Goal: Obtain resource: Download file/media

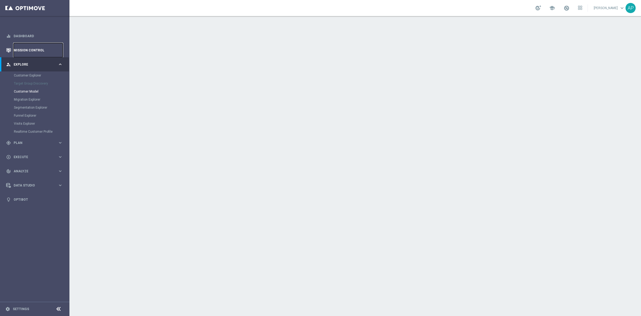
click at [34, 49] on link "Mission Control" at bounding box center [38, 50] width 49 height 14
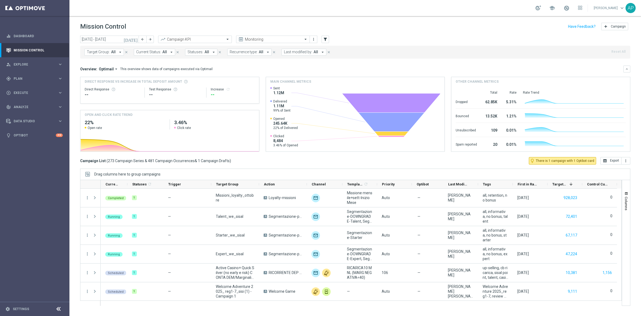
click at [136, 38] on icon "today" at bounding box center [131, 39] width 14 height 5
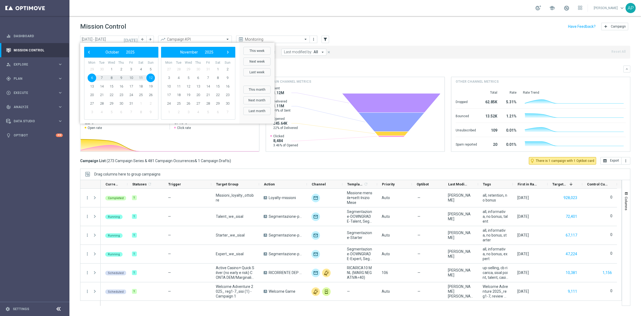
click at [90, 69] on span "29" at bounding box center [92, 69] width 9 height 9
click at [92, 68] on span "29" at bounding box center [92, 69] width 9 height 9
click at [86, 52] on span "‹" at bounding box center [89, 52] width 7 height 7
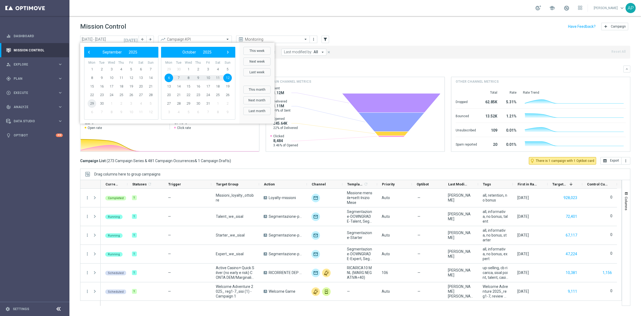
click at [91, 102] on span "29" at bounding box center [92, 103] width 9 height 9
type input "29 Sep 2025 - 29 Sep 2025"
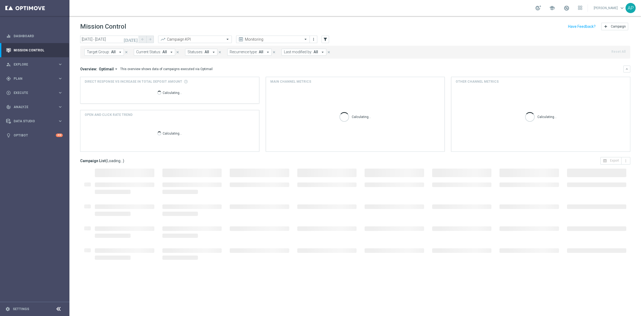
click at [304, 52] on span "Last modified by:" at bounding box center [298, 52] width 28 height 5
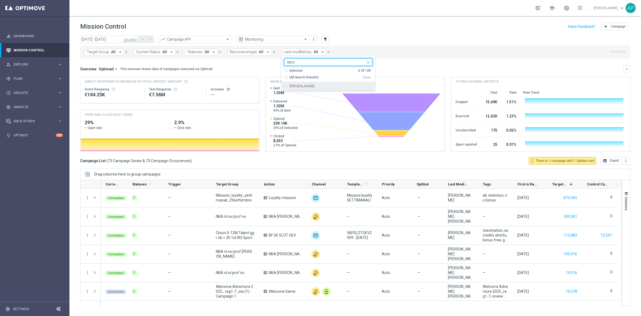
click at [305, 86] on label "Antonio Iacovone" at bounding box center [302, 85] width 25 height 3
click at [303, 62] on input "iaco" at bounding box center [326, 62] width 78 height 5
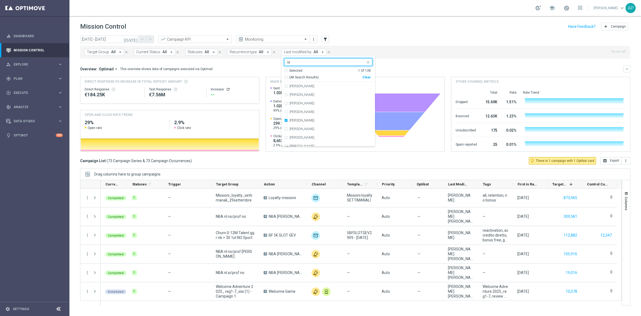
type input "i"
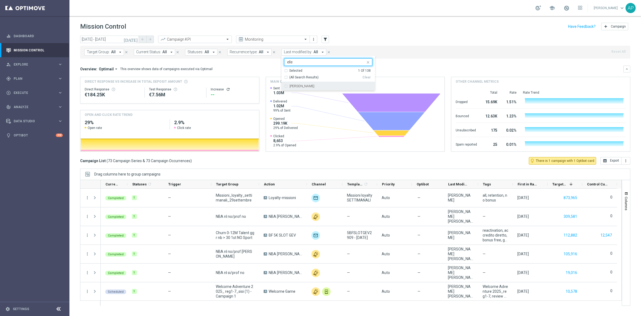
click at [303, 86] on label "Edoardo Ellena" at bounding box center [302, 85] width 25 height 3
click at [297, 62] on input "elle" at bounding box center [326, 62] width 78 height 5
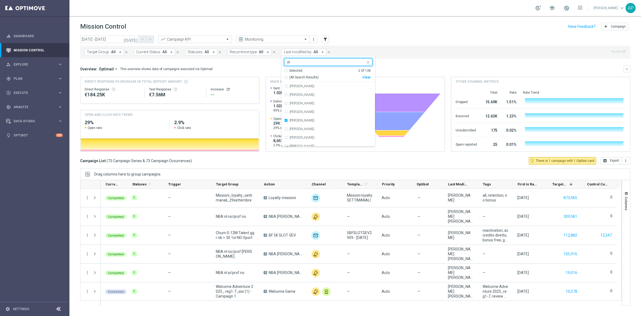
type input "e"
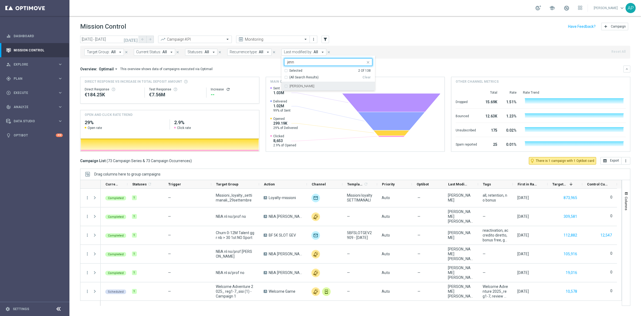
click at [297, 88] on div "Jennyffer Gonzalez" at bounding box center [328, 86] width 88 height 9
type input "jenn"
click at [355, 38] on div "today 29 Sep 2025 - 29 Sep 2025 arrow_back arrow_forward Campaign KPI trending_…" at bounding box center [355, 40] width 551 height 8
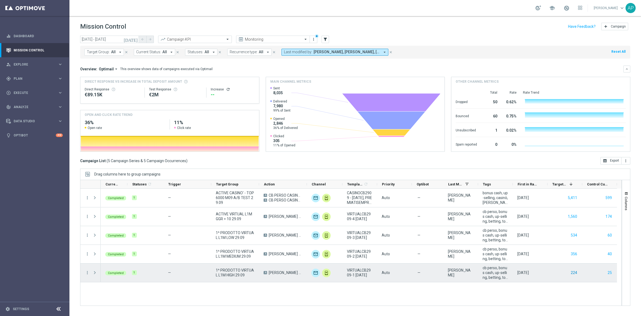
click at [575, 273] on button "224" at bounding box center [574, 272] width 7 height 7
click at [611, 272] on button "25" at bounding box center [610, 272] width 5 height 7
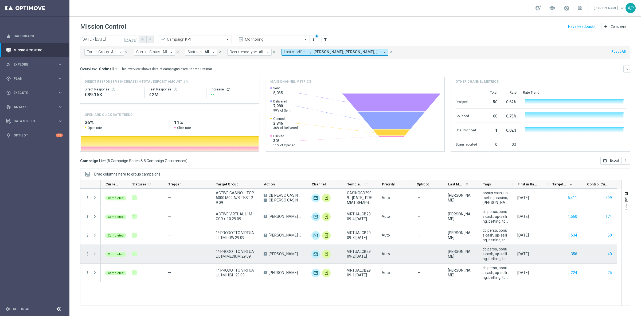
click at [575, 254] on button "356" at bounding box center [574, 253] width 7 height 7
click at [611, 253] on button "40" at bounding box center [610, 253] width 5 height 7
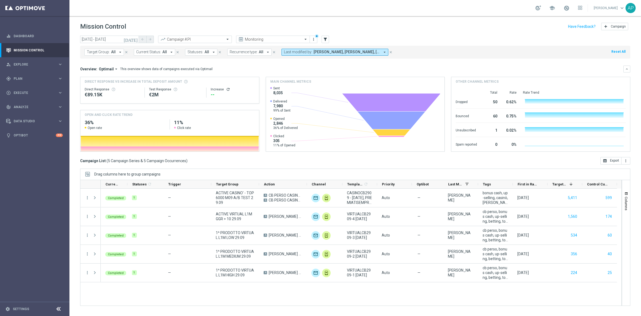
click at [427, 32] on header "Mission Control add Campaign" at bounding box center [355, 26] width 572 height 20
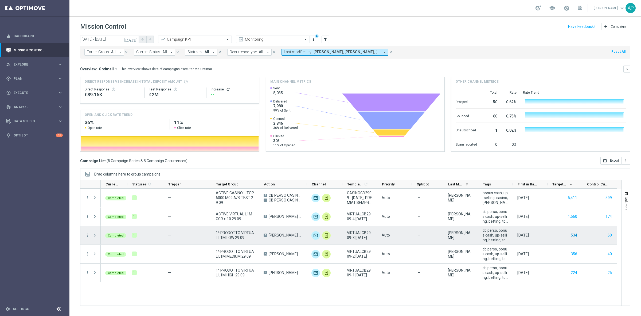
click at [574, 234] on button "534" at bounding box center [574, 235] width 7 height 7
click at [611, 236] on button "60" at bounding box center [610, 235] width 5 height 7
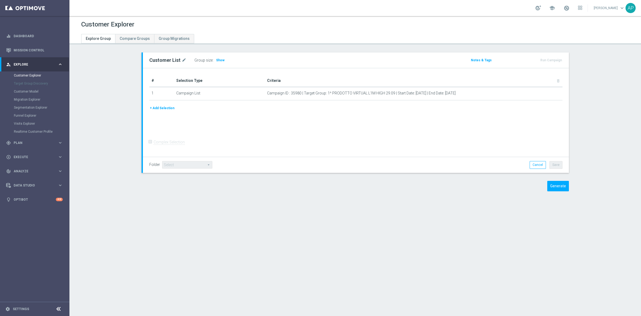
click at [217, 60] on span "Show" at bounding box center [220, 60] width 9 height 4
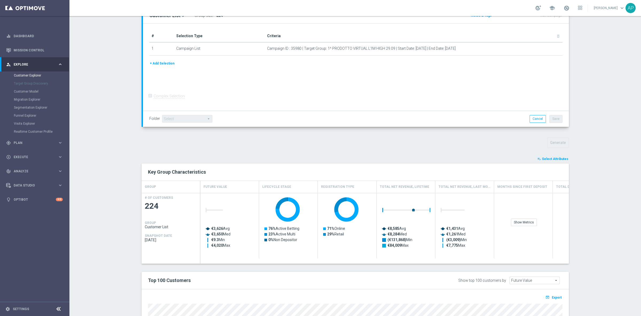
scroll to position [126, 0]
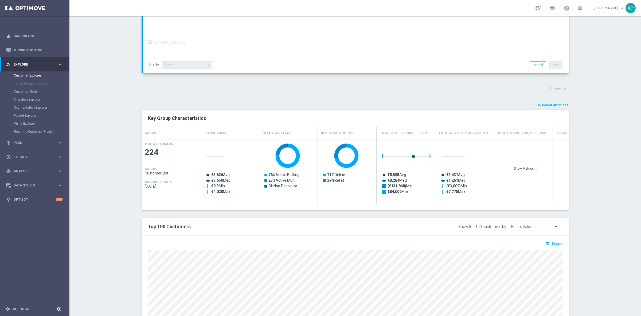
click at [558, 103] on span "Select Attributes" at bounding box center [555, 105] width 26 height 4
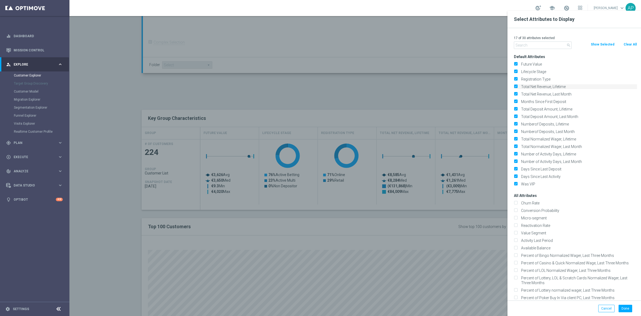
scroll to position [139, 0]
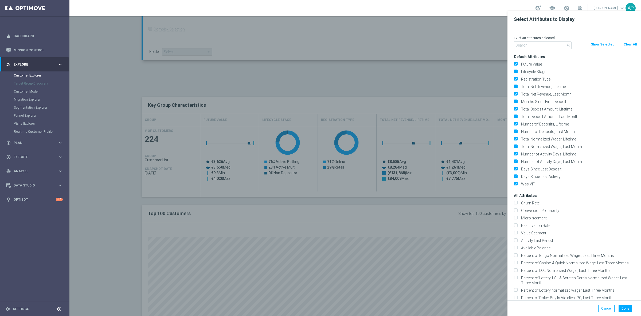
click at [630, 46] on button "Clear All" at bounding box center [631, 44] width 14 height 6
checkbox input "false"
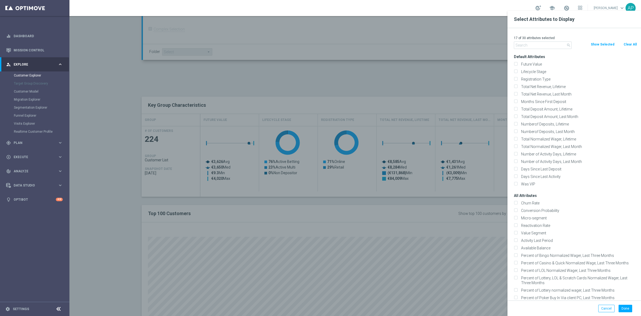
checkbox input "false"
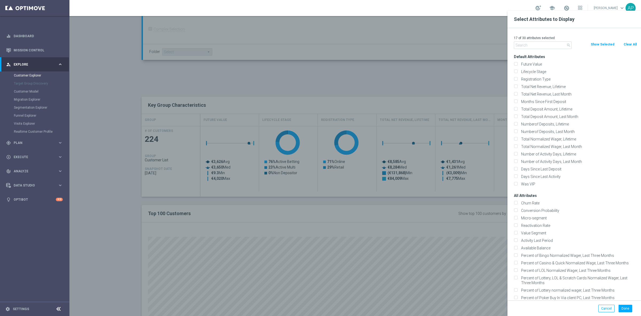
checkbox input "false"
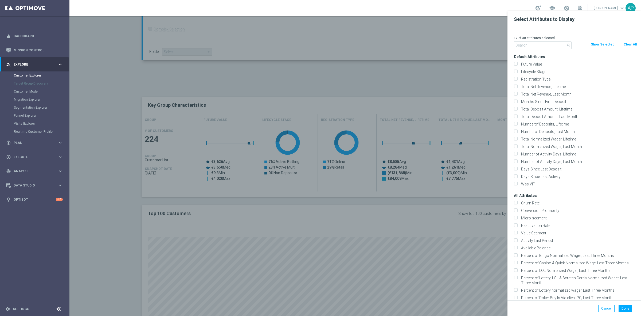
checkbox input "false"
click at [531, 45] on input "text" at bounding box center [543, 44] width 58 height 7
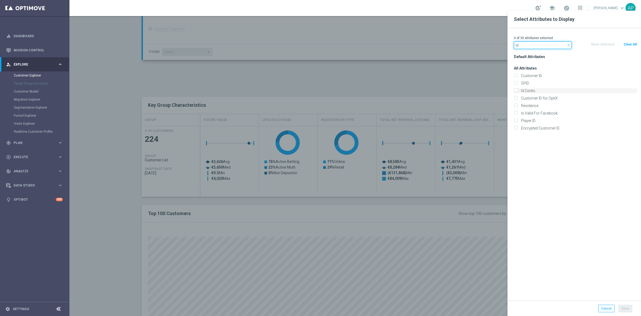
type input "id"
click at [531, 88] on label "Id Conto" at bounding box center [579, 90] width 118 height 5
click at [518, 90] on input "Id Conto" at bounding box center [515, 91] width 3 height 3
checkbox input "true"
click at [626, 310] on button "Done" at bounding box center [626, 307] width 14 height 7
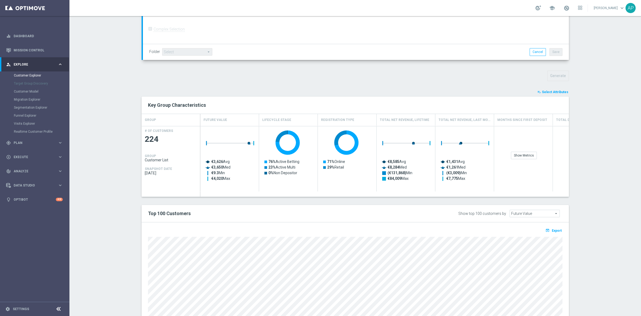
type input "Search"
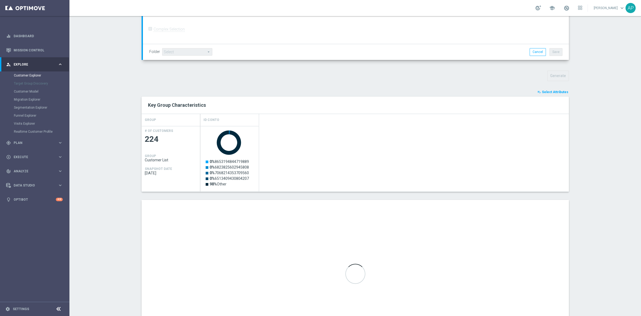
scroll to position [185, 0]
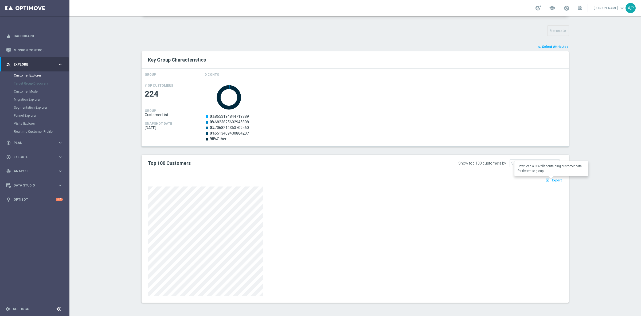
click at [555, 180] on span "Export" at bounding box center [557, 180] width 10 height 4
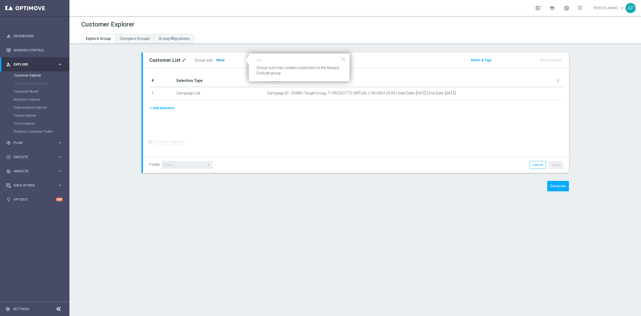
click at [216, 60] on span "Show" at bounding box center [220, 60] width 9 height 4
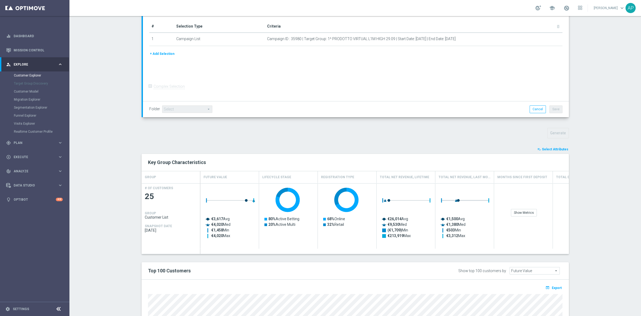
scroll to position [100, 0]
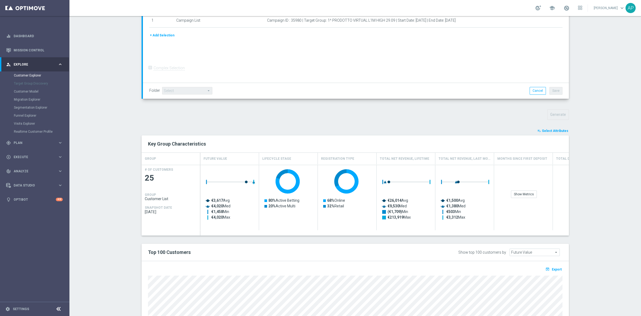
click at [553, 129] on span "Select Attributes" at bounding box center [555, 131] width 26 height 4
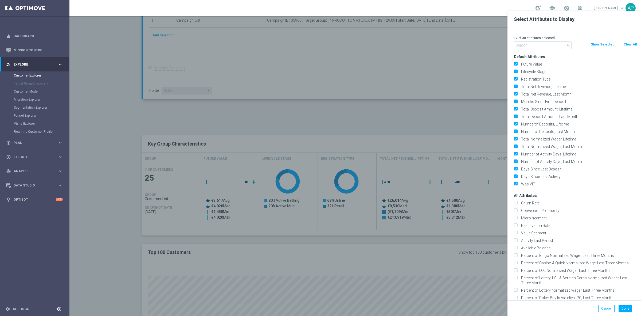
click at [635, 43] on button "Clear All" at bounding box center [631, 44] width 14 height 6
checkbox input "false"
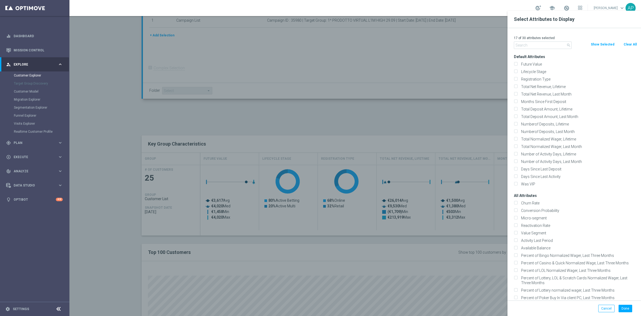
checkbox input "false"
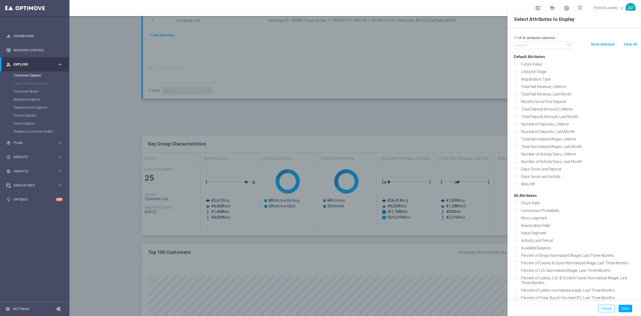
checkbox input "false"
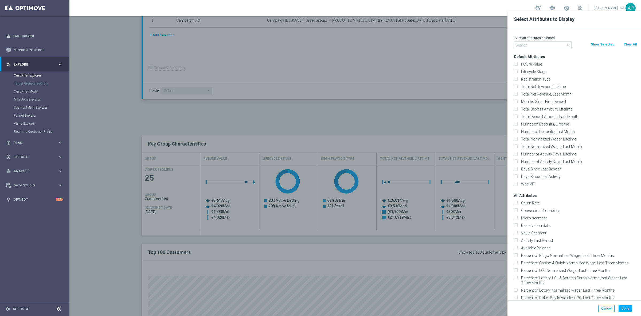
checkbox input "false"
click at [527, 45] on input "text" at bounding box center [543, 44] width 58 height 7
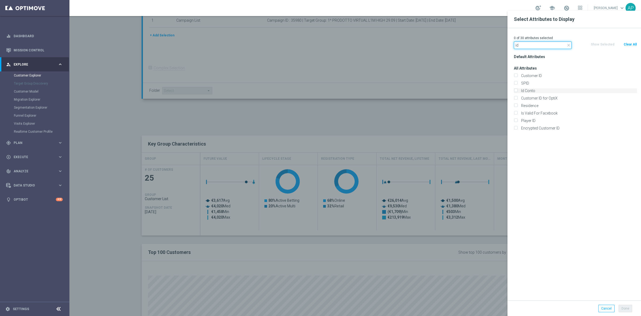
type input "id"
click at [530, 90] on label "Id Conto" at bounding box center [579, 90] width 118 height 5
click at [518, 90] on input "Id Conto" at bounding box center [515, 91] width 3 height 3
checkbox input "true"
click at [625, 310] on button "Done" at bounding box center [626, 307] width 14 height 7
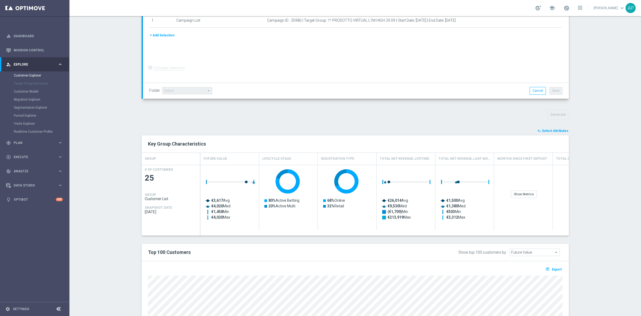
type input "Search"
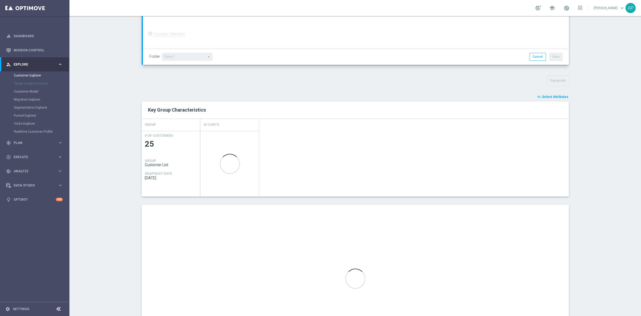
scroll to position [185, 0]
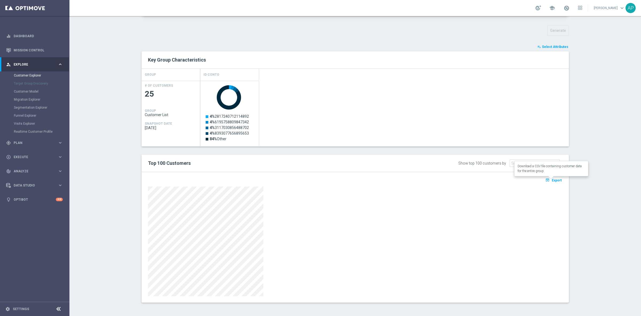
drag, startPoint x: 556, startPoint y: 179, endPoint x: 562, endPoint y: 174, distance: 7.8
click at [556, 179] on span "Export" at bounding box center [557, 180] width 10 height 4
click at [554, 179] on span "Export" at bounding box center [557, 180] width 10 height 4
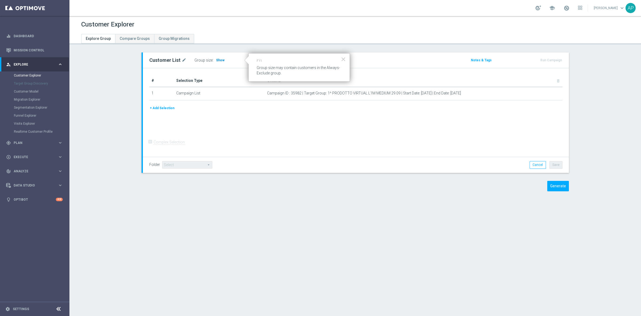
click at [217, 59] on span "Show" at bounding box center [220, 60] width 9 height 4
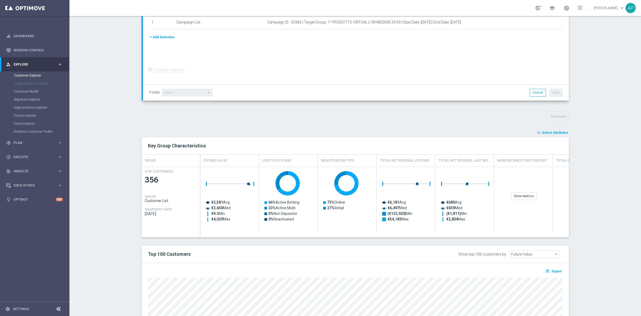
scroll to position [139, 0]
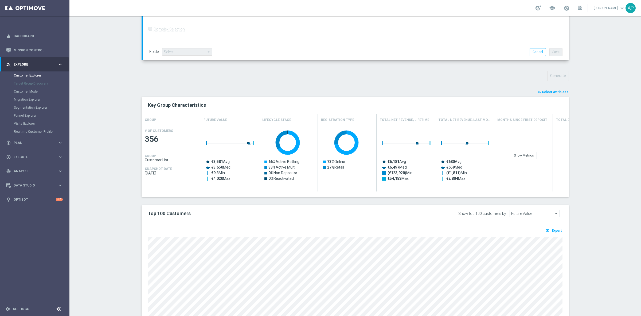
click at [551, 91] on span "Select Attributes" at bounding box center [555, 92] width 26 height 4
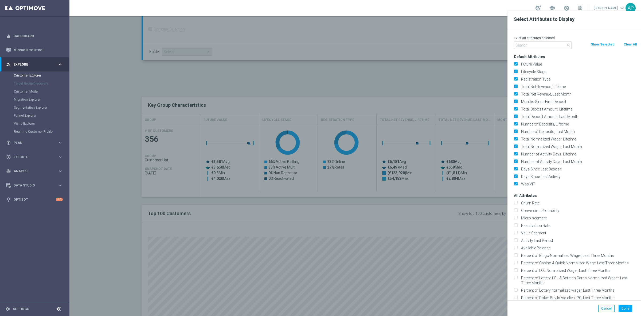
drag, startPoint x: 631, startPoint y: 43, endPoint x: 590, endPoint y: 43, distance: 41.4
click at [631, 43] on button "Clear All" at bounding box center [631, 44] width 14 height 6
checkbox input "false"
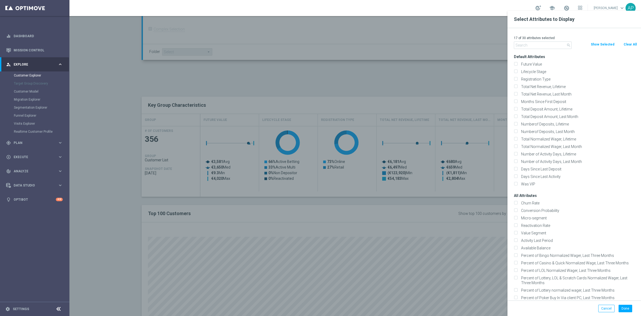
checkbox input "false"
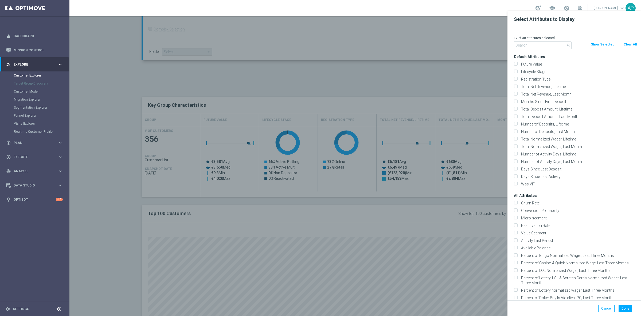
checkbox input "false"
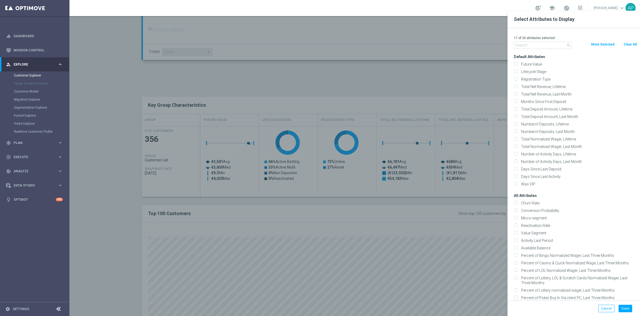
checkbox input "false"
click at [543, 45] on input "text" at bounding box center [543, 44] width 58 height 7
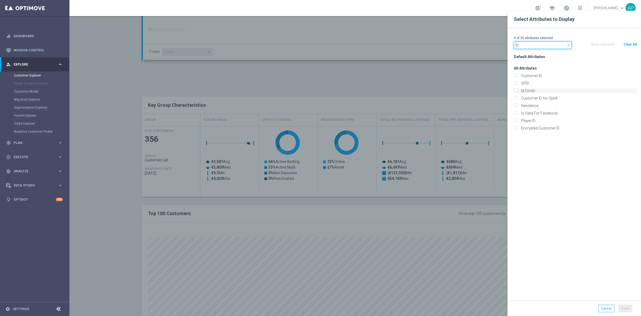
type input "ID"
click at [527, 91] on label "Id Conto" at bounding box center [579, 90] width 118 height 5
click at [518, 91] on input "Id Conto" at bounding box center [515, 91] width 3 height 3
checkbox input "true"
click at [626, 308] on button "Done" at bounding box center [626, 307] width 14 height 7
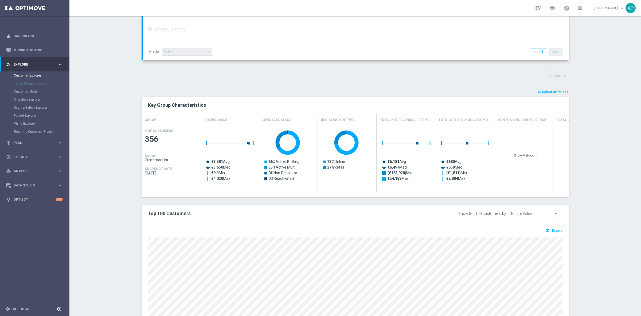
type input "Search"
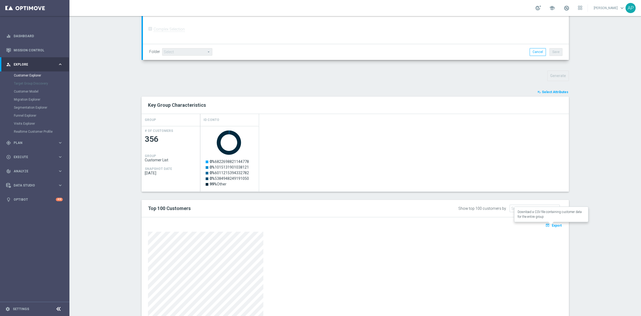
click at [555, 226] on span "Export" at bounding box center [557, 225] width 10 height 4
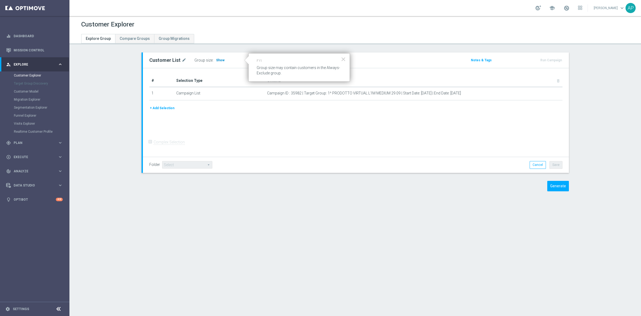
click at [216, 60] on span "Show" at bounding box center [220, 60] width 9 height 4
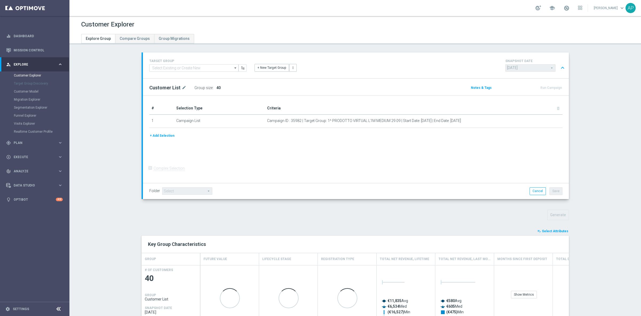
click at [559, 230] on span "Select Attributes" at bounding box center [555, 231] width 26 height 4
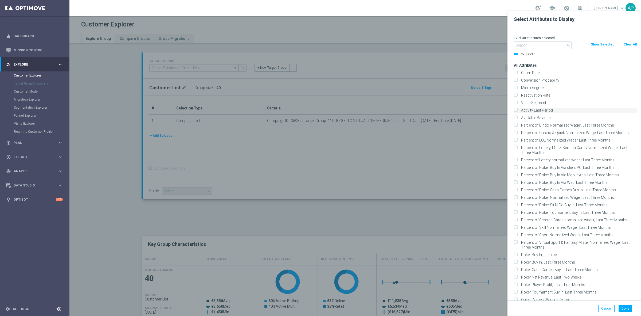
scroll to position [134, 0]
drag, startPoint x: 630, startPoint y: 43, endPoint x: 580, endPoint y: 44, distance: 49.5
click at [630, 43] on button "Clear All" at bounding box center [631, 44] width 14 height 6
checkbox input "false"
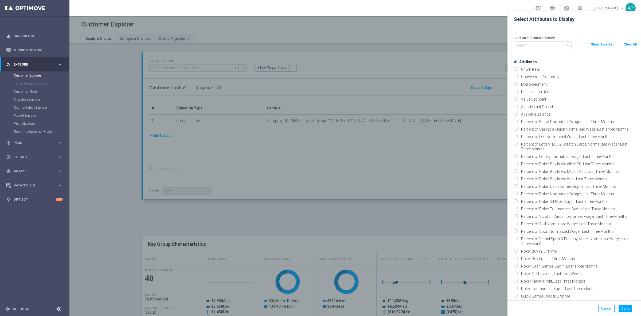
checkbox input "false"
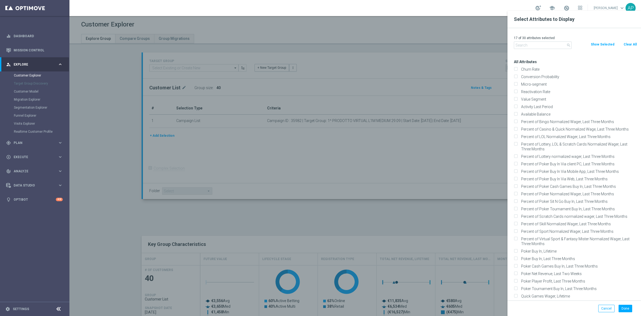
checkbox input "false"
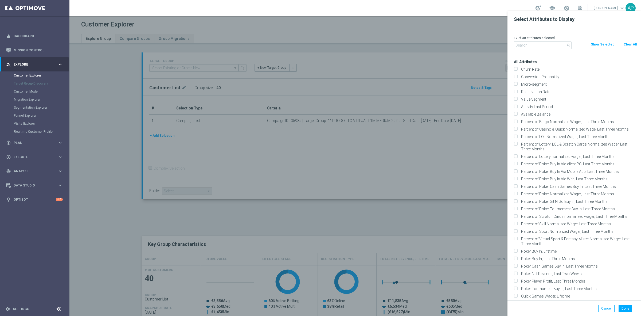
checkbox input "false"
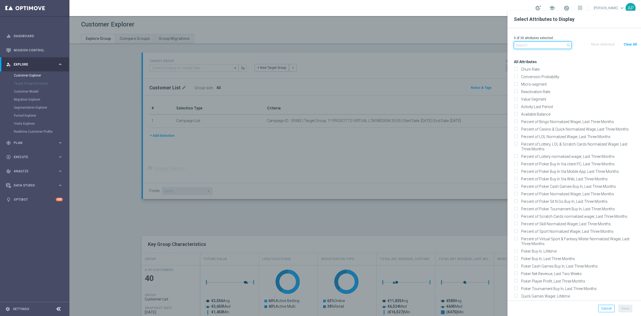
click at [547, 46] on input "text" at bounding box center [543, 44] width 58 height 7
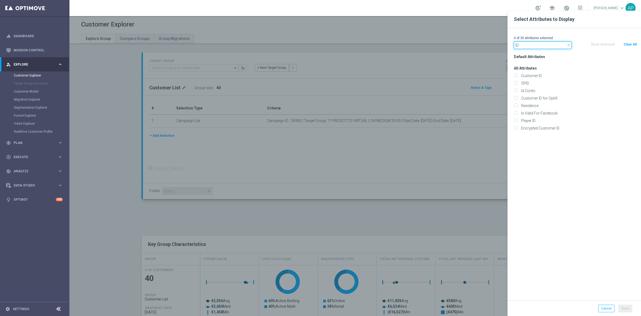
scroll to position [0, 0]
type input "ID"
click at [527, 89] on label "Id Conto" at bounding box center [579, 90] width 118 height 5
click at [518, 90] on input "Id Conto" at bounding box center [515, 91] width 3 height 3
checkbox input "true"
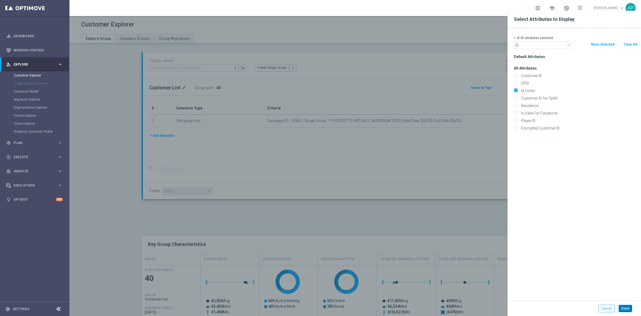
click at [625, 307] on button "Done" at bounding box center [626, 307] width 14 height 7
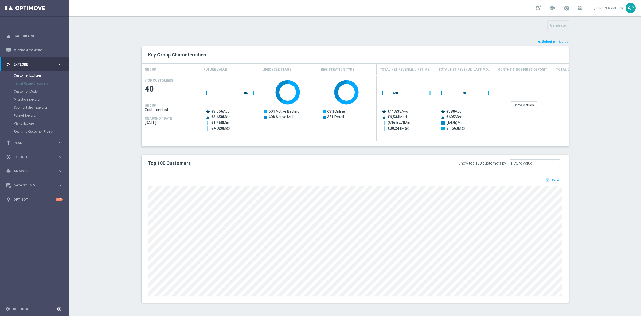
type input "Search"
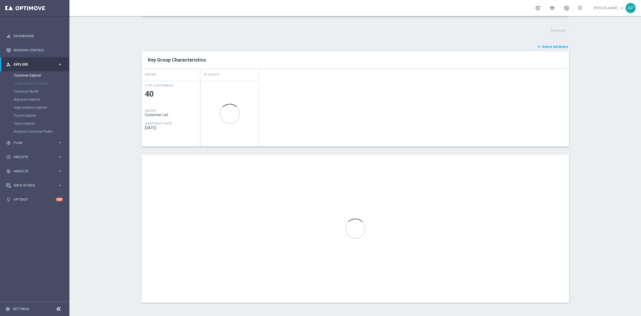
scroll to position [185, 0]
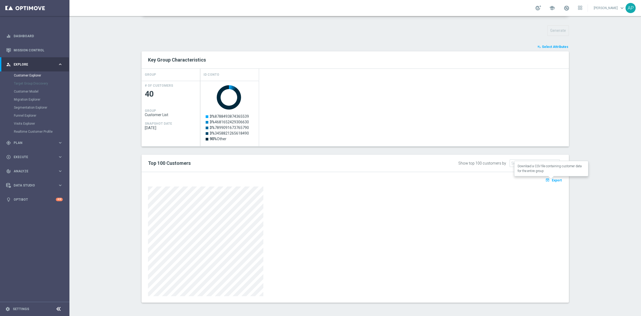
click at [555, 181] on span "Export" at bounding box center [557, 180] width 10 height 4
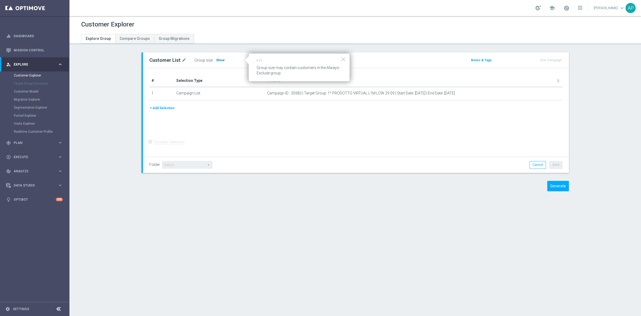
click at [216, 59] on span "Show" at bounding box center [220, 60] width 9 height 4
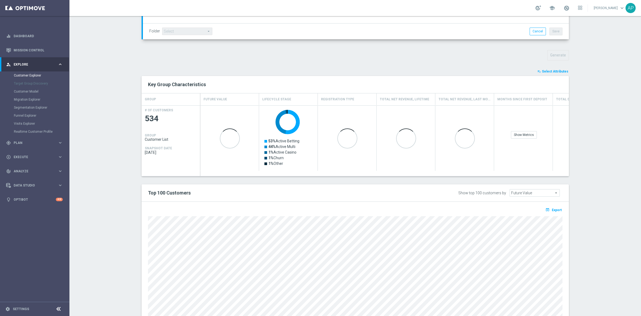
scroll to position [167, 0]
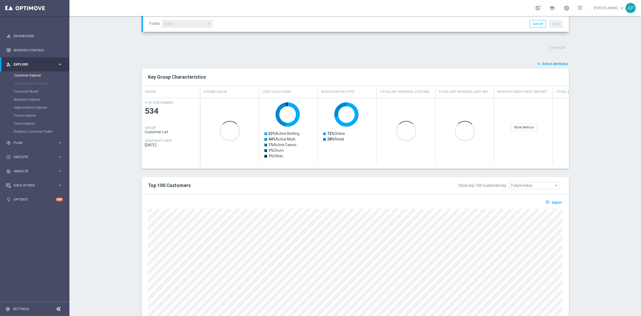
click at [551, 64] on span "Select Attributes" at bounding box center [555, 64] width 26 height 4
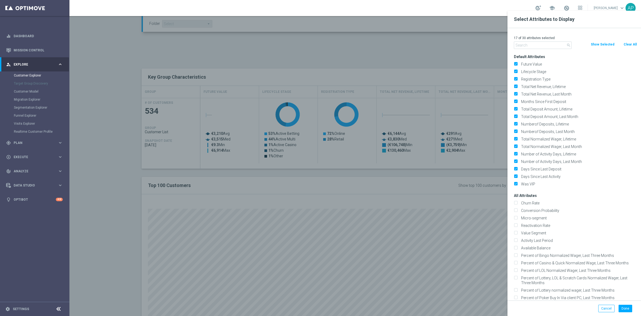
drag, startPoint x: 632, startPoint y: 43, endPoint x: 567, endPoint y: 52, distance: 65.5
click at [628, 43] on button "Clear All" at bounding box center [631, 44] width 14 height 6
checkbox input "false"
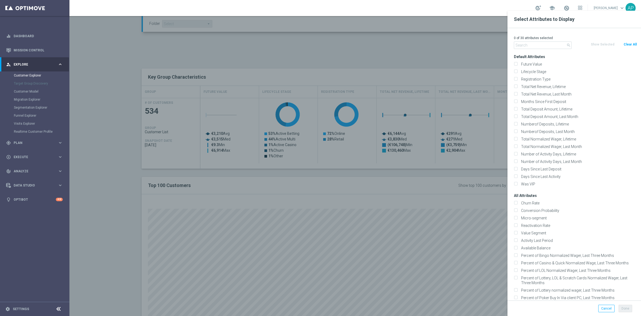
checkbox input "false"
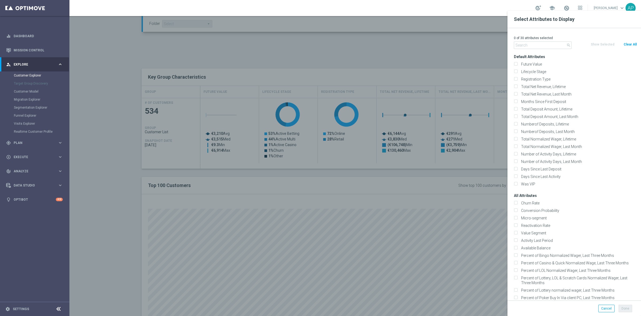
checkbox input "false"
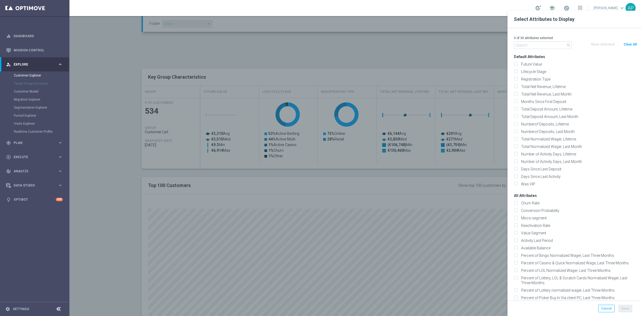
checkbox input "false"
click at [545, 48] on input "text" at bounding box center [543, 44] width 58 height 7
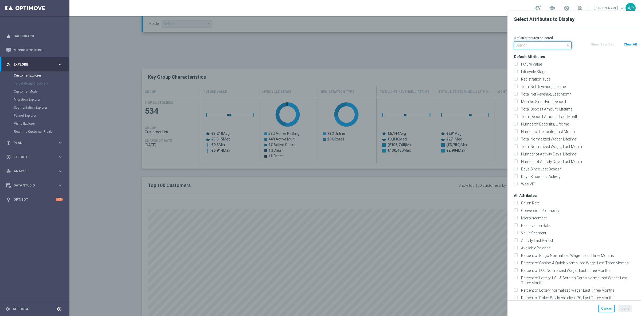
type input "d"
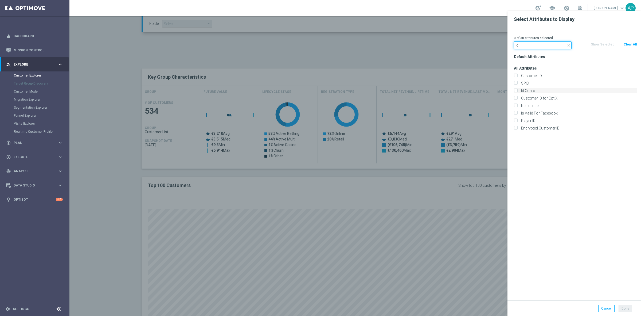
type input "id"
click at [528, 90] on label "Id Conto" at bounding box center [579, 90] width 118 height 5
click at [518, 90] on input "Id Conto" at bounding box center [515, 91] width 3 height 3
checkbox input "true"
drag, startPoint x: 626, startPoint y: 307, endPoint x: 621, endPoint y: 302, distance: 6.4
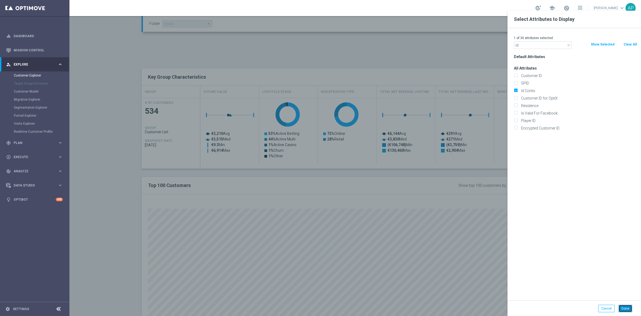
click at [626, 307] on button "Done" at bounding box center [626, 307] width 14 height 7
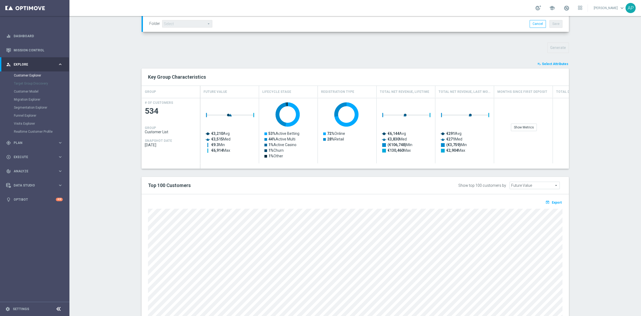
type input "Search"
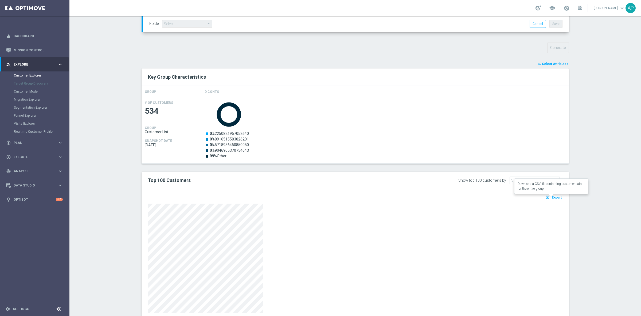
click at [555, 196] on span "Export" at bounding box center [557, 197] width 10 height 4
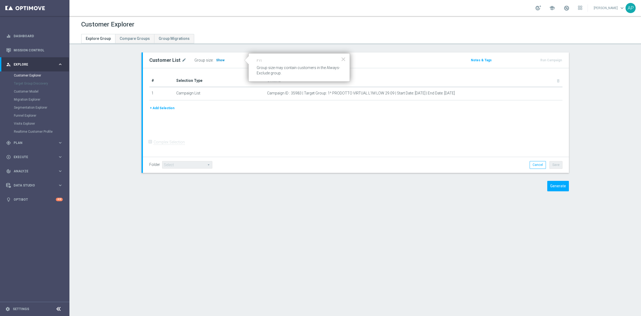
click at [216, 59] on span "Show" at bounding box center [220, 60] width 9 height 4
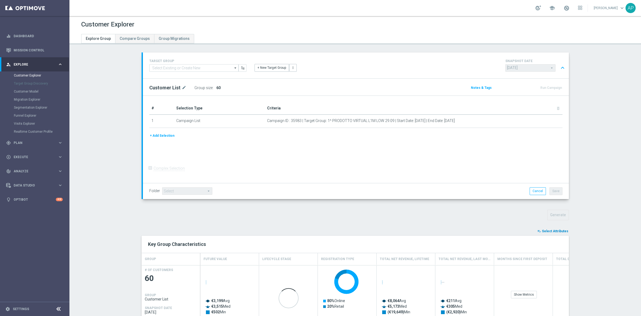
scroll to position [134, 0]
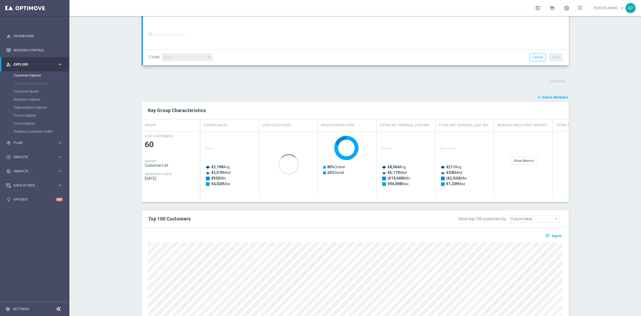
click at [550, 97] on span "Select Attributes" at bounding box center [555, 97] width 26 height 4
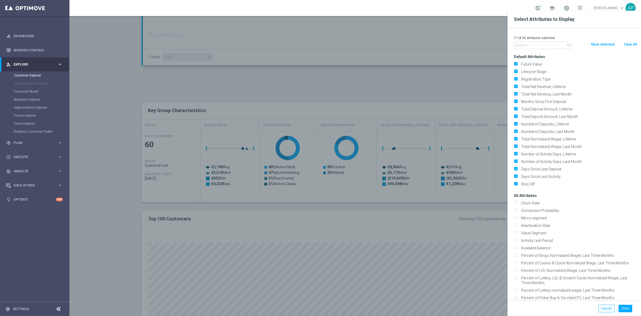
click at [628, 45] on button "Clear All" at bounding box center [631, 44] width 14 height 6
checkbox input "false"
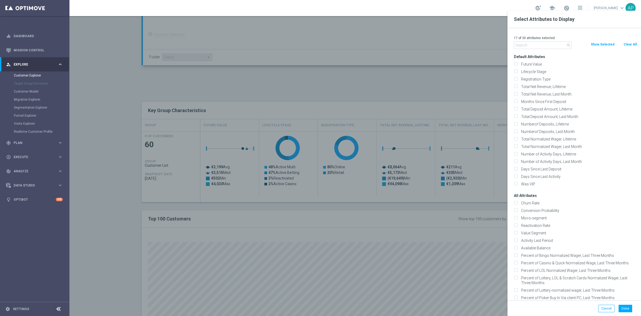
checkbox input "false"
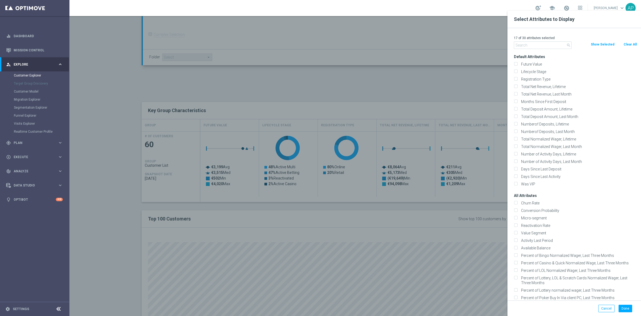
checkbox input "false"
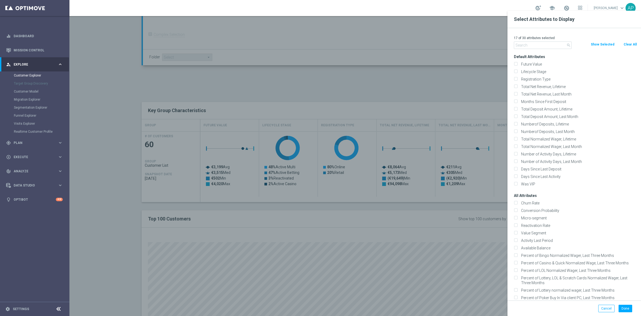
checkbox input "false"
click at [527, 44] on input "text" at bounding box center [543, 44] width 58 height 7
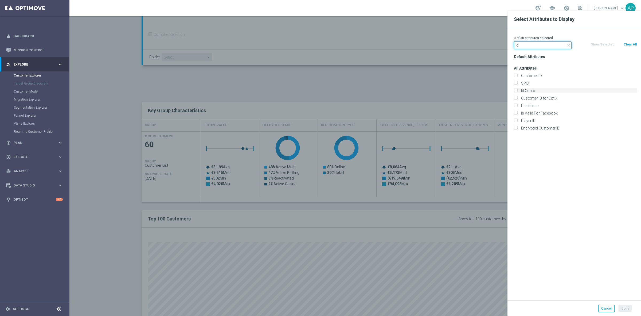
type input "id"
click at [531, 91] on label "Id Conto" at bounding box center [579, 90] width 118 height 5
click at [518, 91] on input "Id Conto" at bounding box center [515, 91] width 3 height 3
checkbox input "true"
click at [626, 307] on button "Done" at bounding box center [626, 307] width 14 height 7
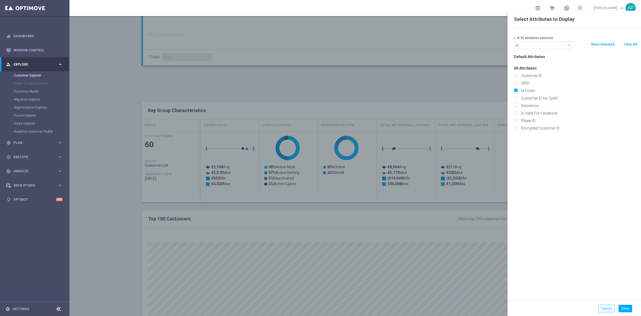
type input "Search"
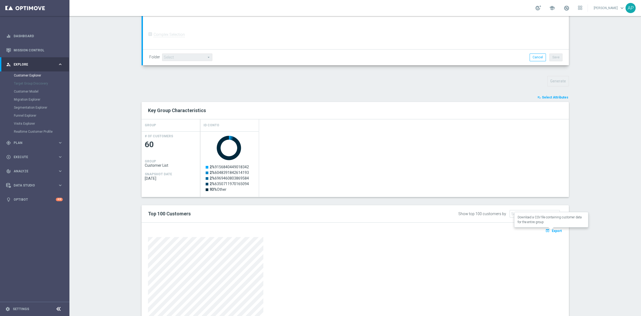
click at [556, 231] on span "Export" at bounding box center [557, 231] width 10 height 4
